Goal: Transaction & Acquisition: Download file/media

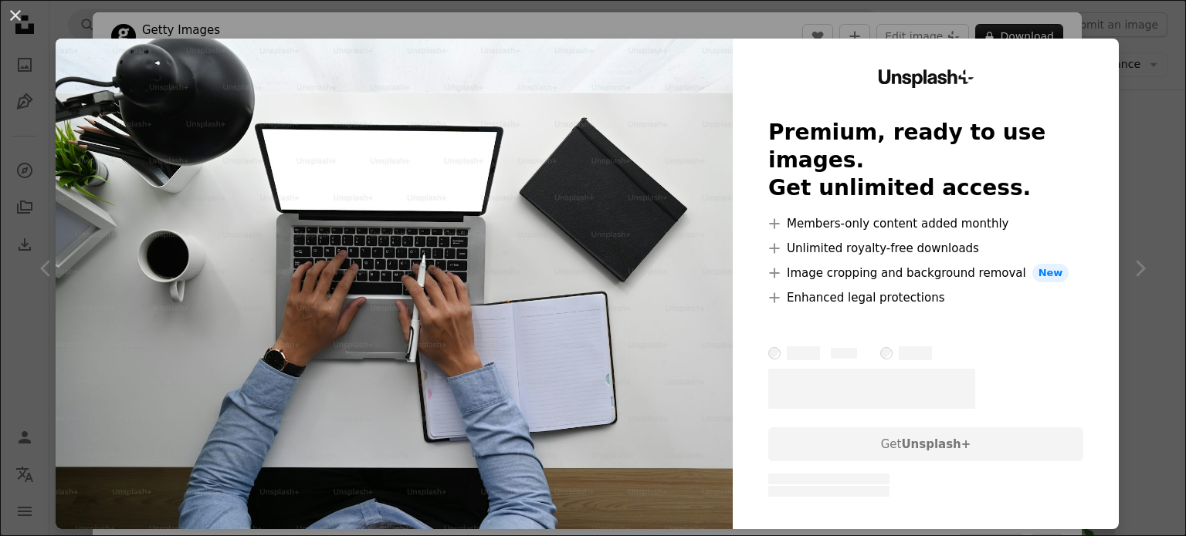
scroll to position [3458, 0]
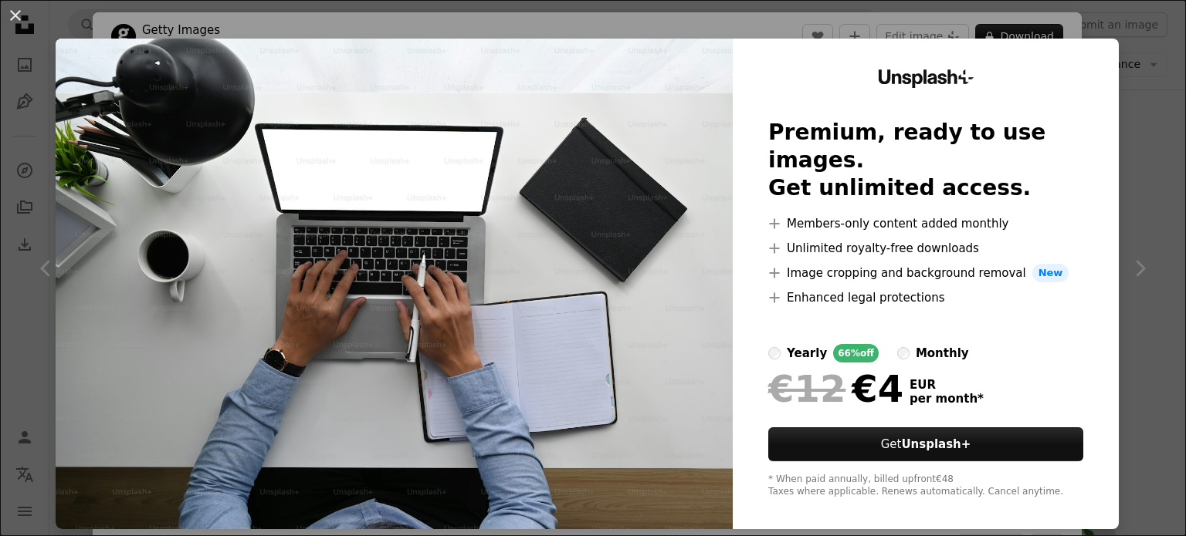
click at [1142, 144] on div "An X shape Unsplash+ Premium, ready to use images. Get unlimited access. A plus…" at bounding box center [593, 268] width 1186 height 536
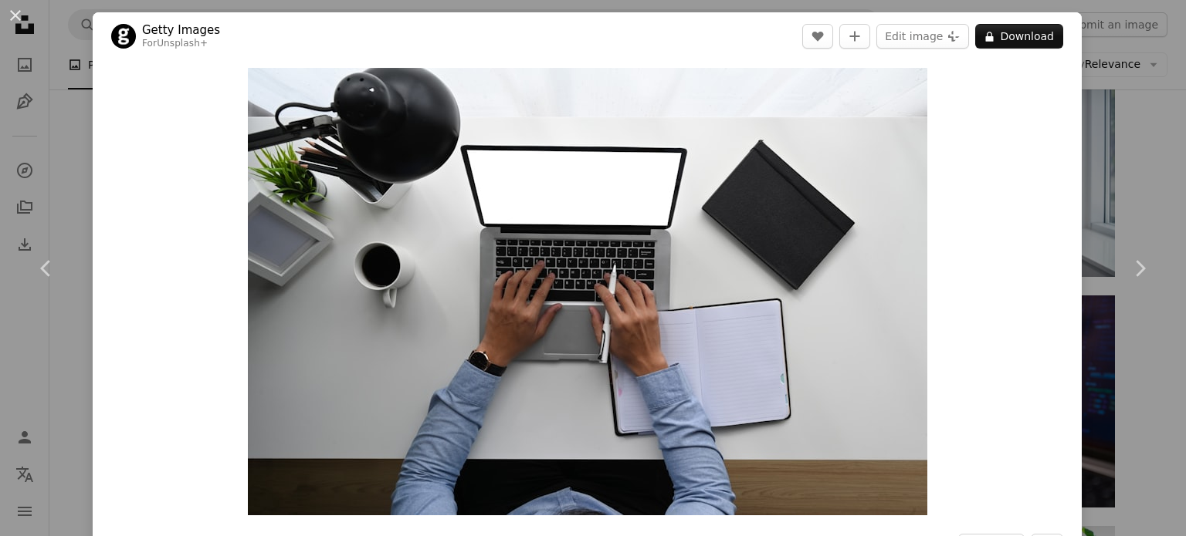
click at [1136, 86] on div "An X shape Chevron left Chevron right Getty Images For Unsplash+ A heart A plus…" at bounding box center [593, 268] width 1186 height 536
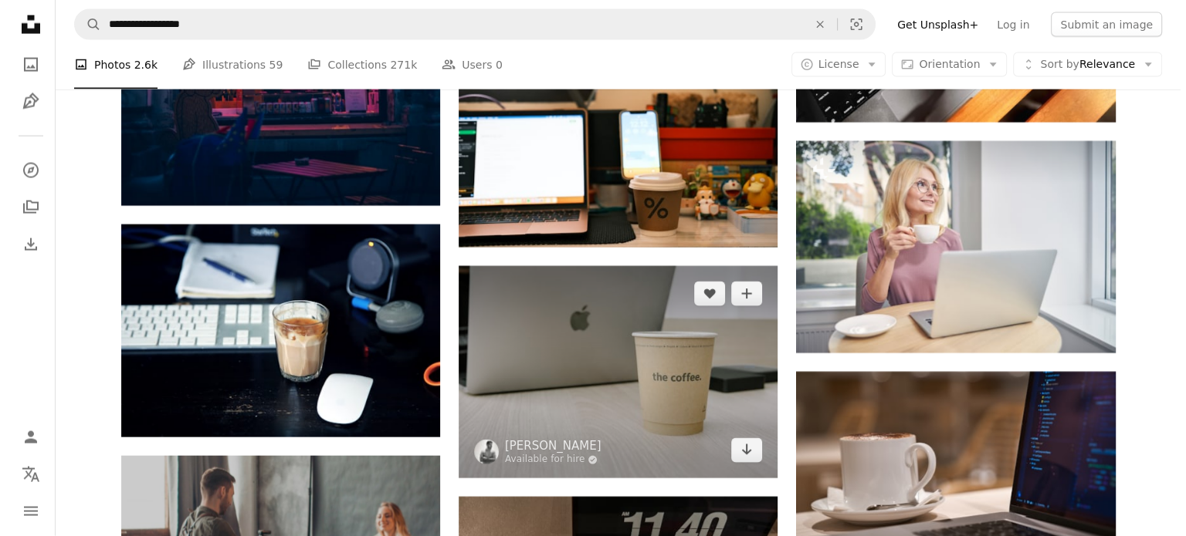
scroll to position [3458, 0]
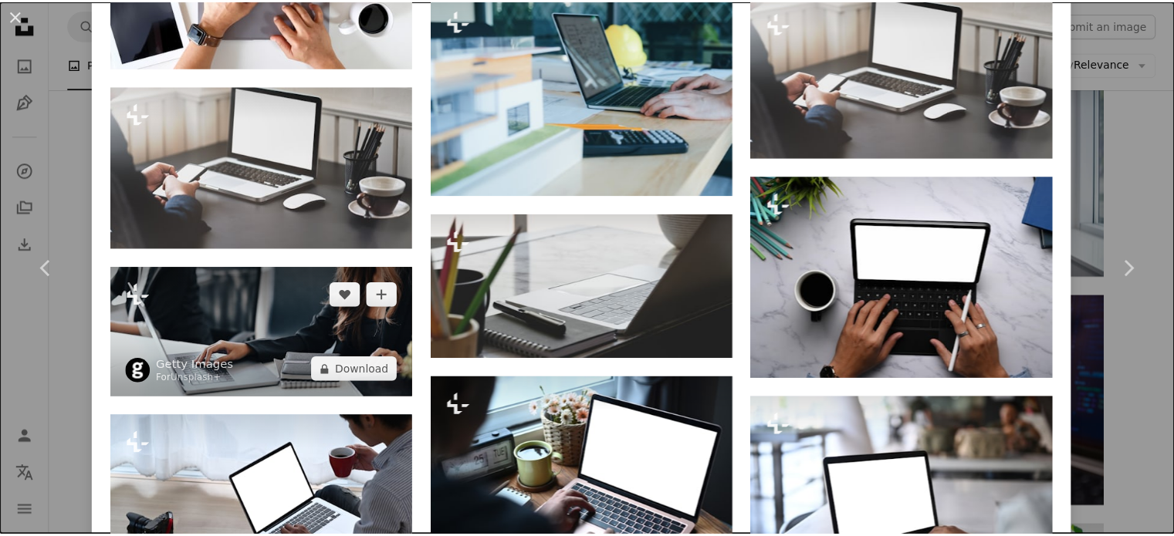
scroll to position [2161, 0]
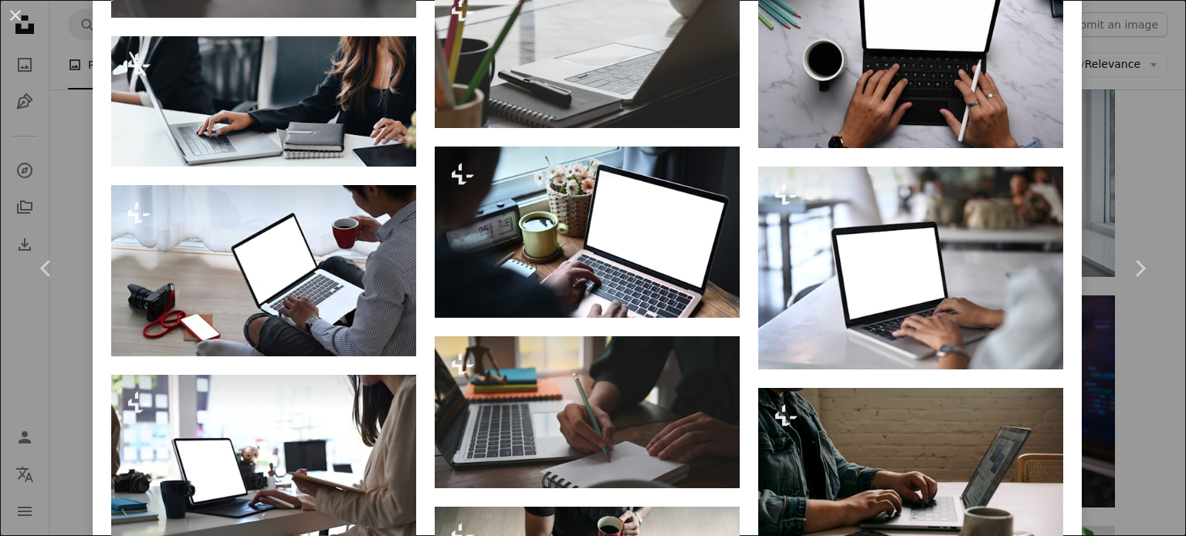
click at [1148, 110] on div "An X shape Chevron left Chevron right Getty Images For Unsplash+ A heart A plus…" at bounding box center [593, 268] width 1186 height 536
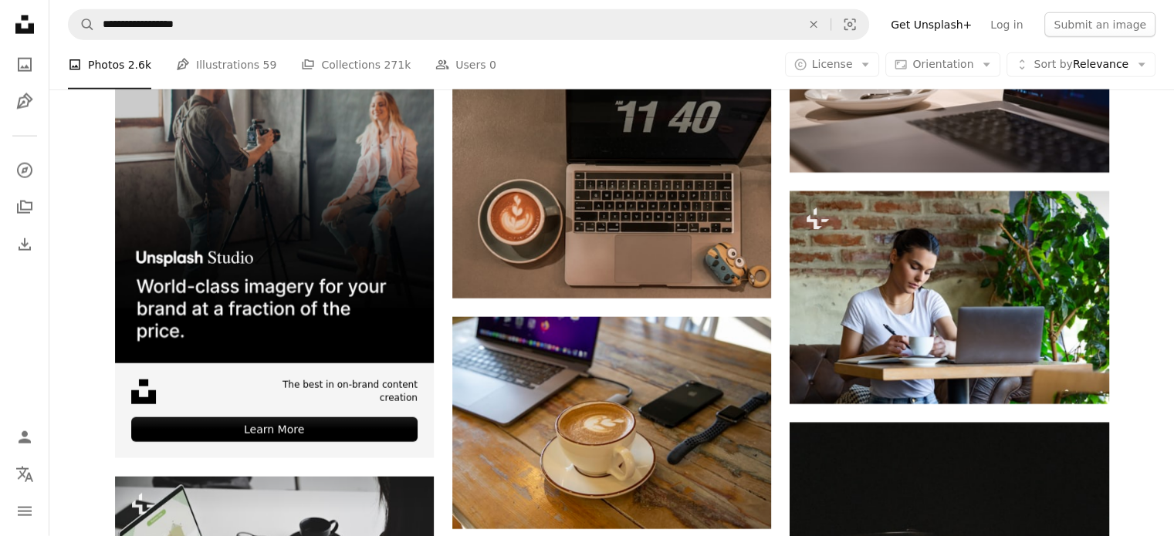
scroll to position [3844, 0]
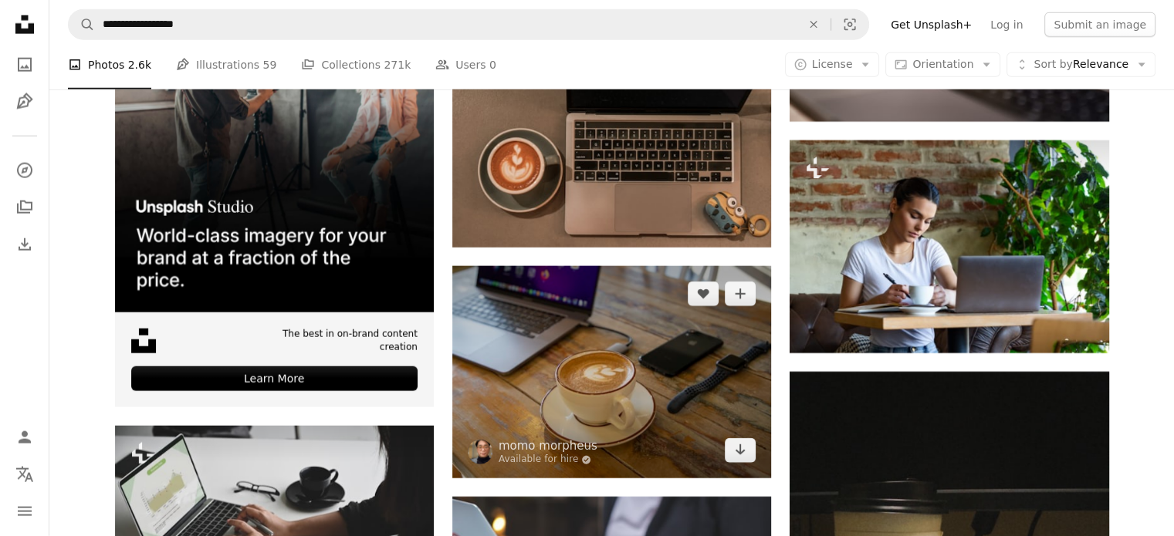
click at [652, 266] on img at bounding box center [611, 372] width 319 height 212
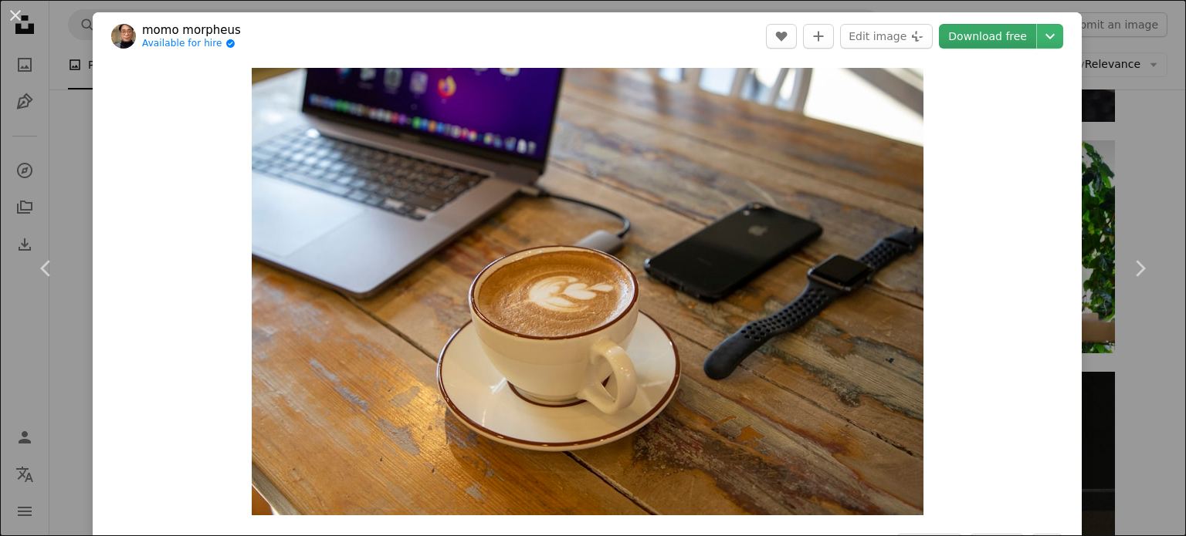
click at [1003, 36] on link "Download free" at bounding box center [987, 36] width 97 height 25
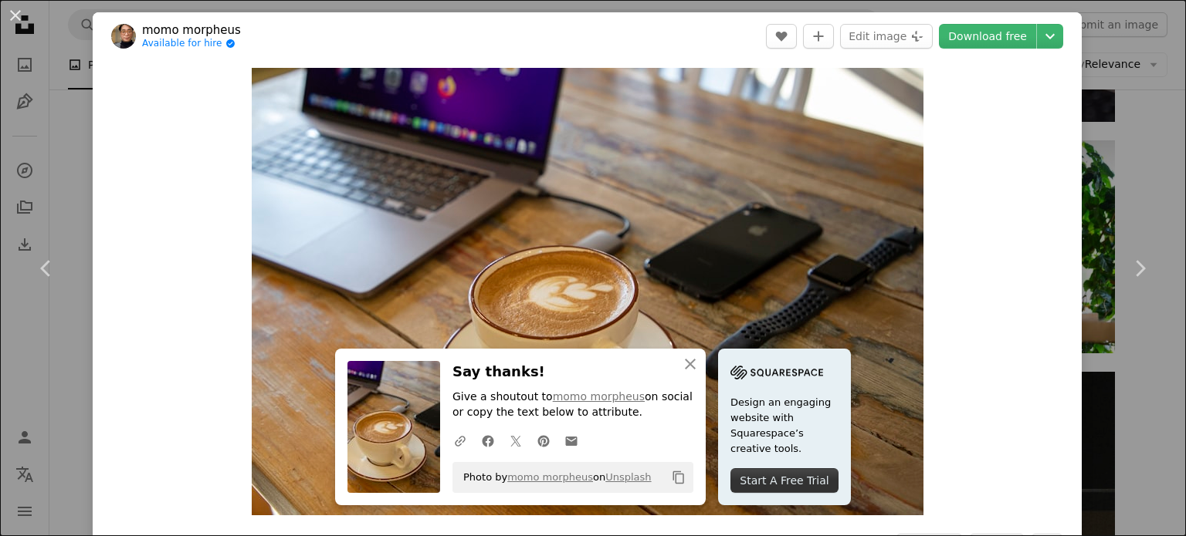
click at [1112, 161] on div "An X shape Chevron left Chevron right An X shape Close Say thanks! Give a shout…" at bounding box center [593, 268] width 1186 height 536
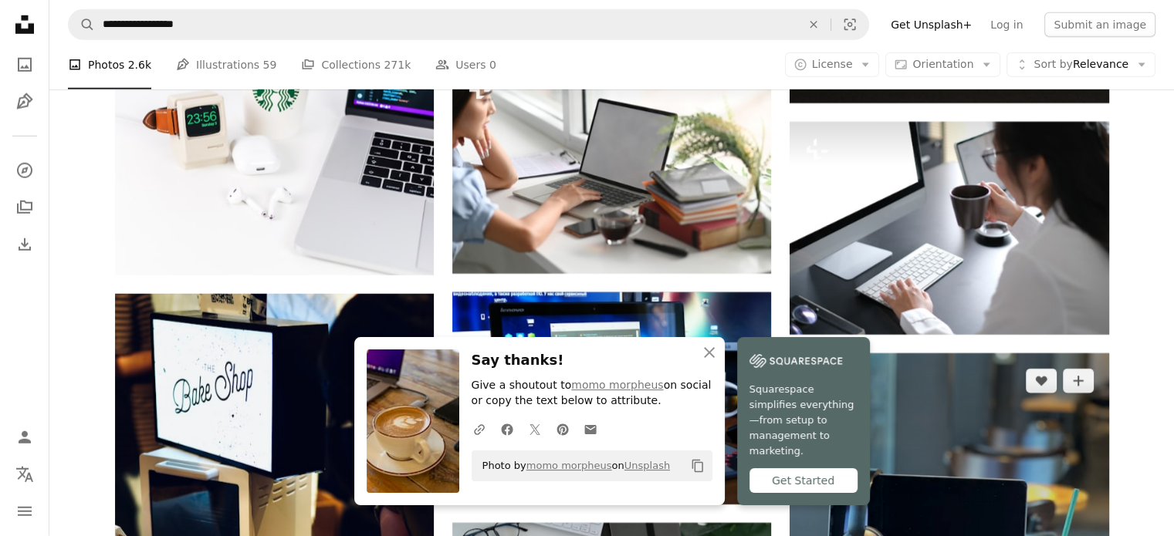
scroll to position [4539, 0]
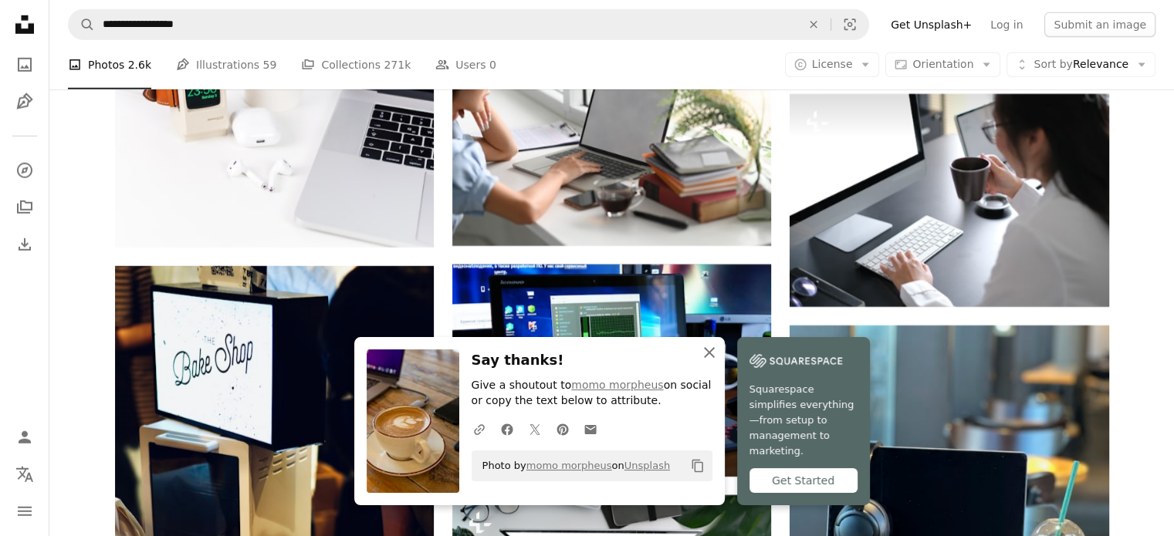
click at [715, 358] on icon "button" at bounding box center [709, 352] width 11 height 11
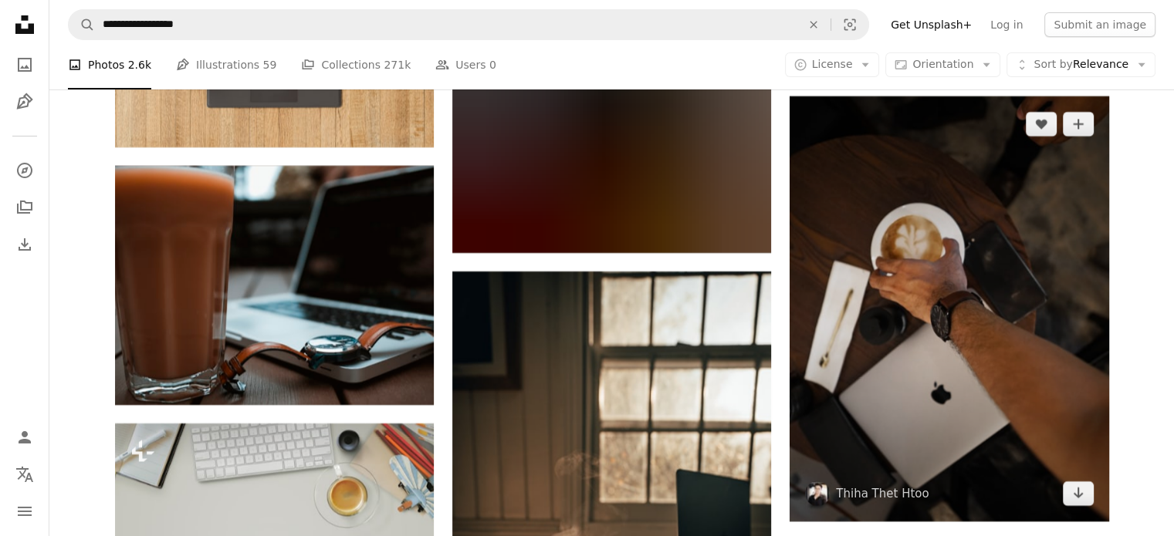
scroll to position [11563, 0]
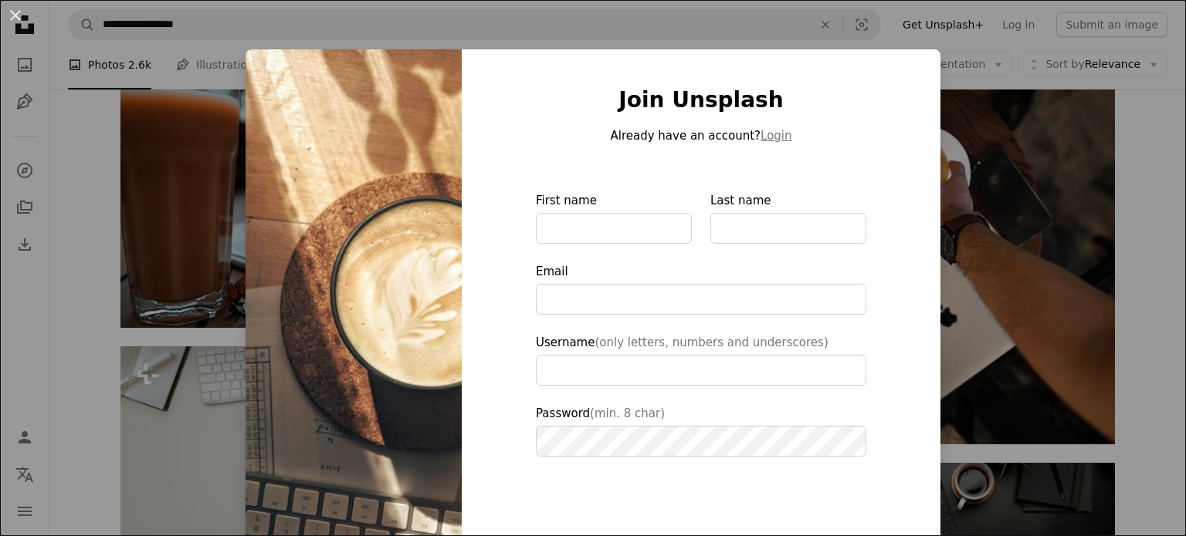
click at [1038, 230] on div "An X shape Join Unsplash Already have an account? Login First name Last name Em…" at bounding box center [593, 268] width 1186 height 536
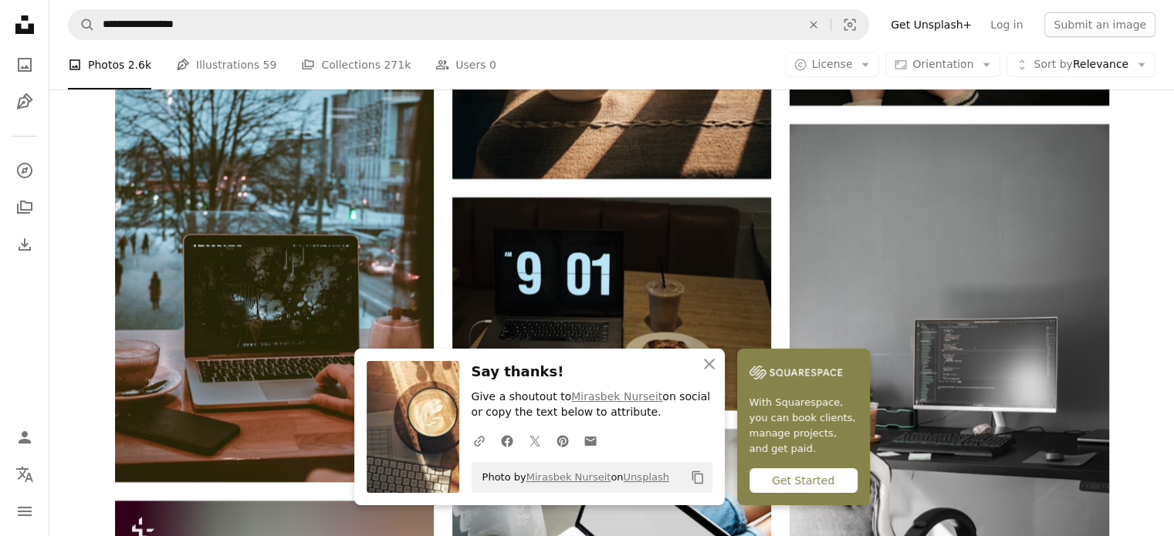
scroll to position [12104, 0]
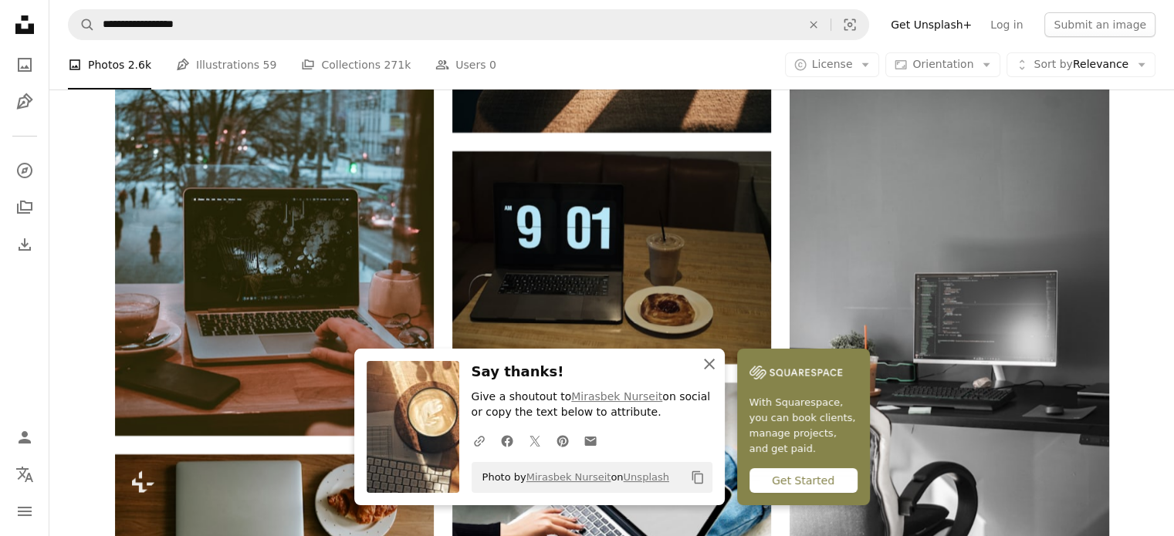
click at [725, 374] on button "An X shape Close" at bounding box center [709, 364] width 31 height 31
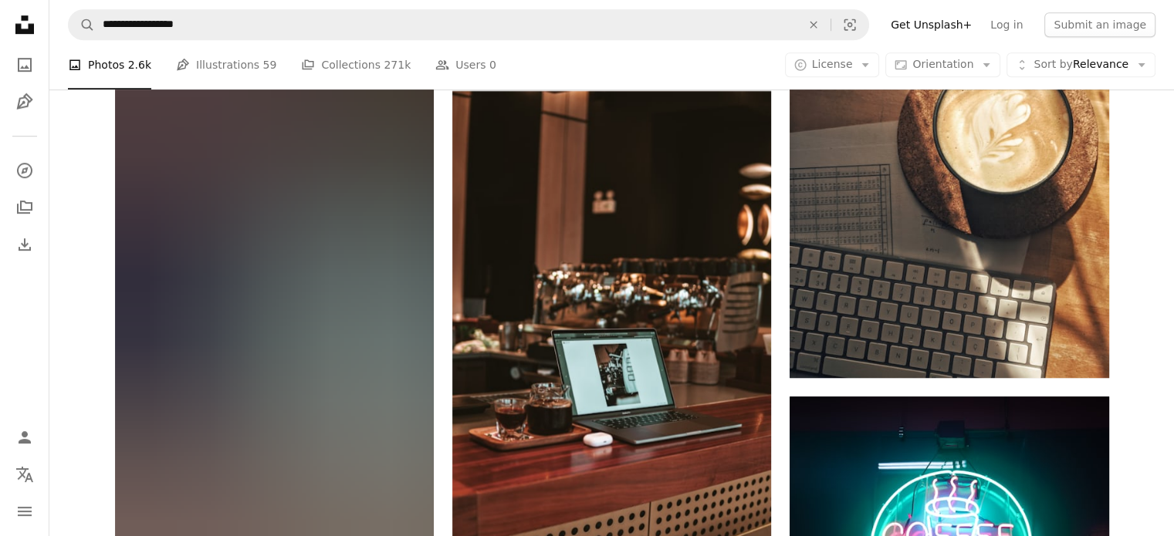
scroll to position [12798, 0]
